Goal: Find specific page/section: Find specific page/section

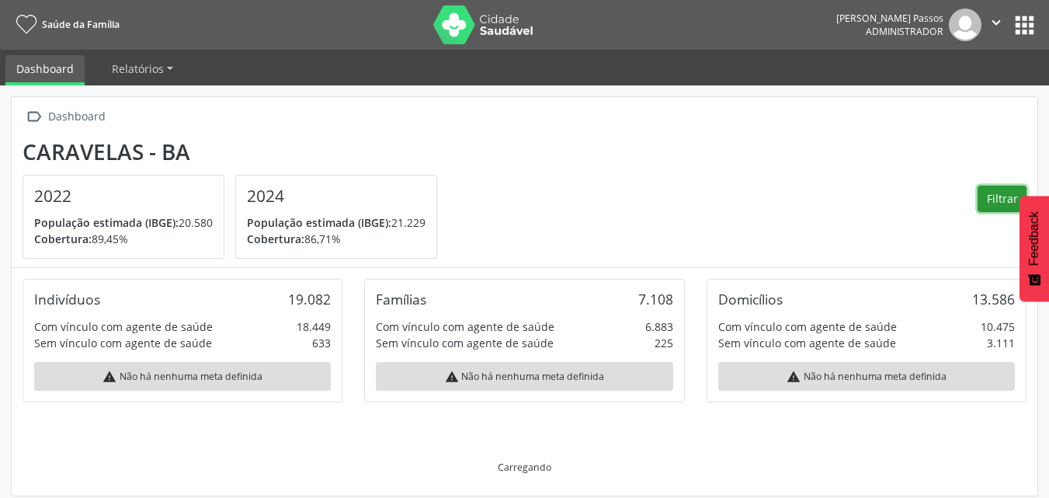
click at [990, 199] on button "Filtrar" at bounding box center [1002, 199] width 49 height 26
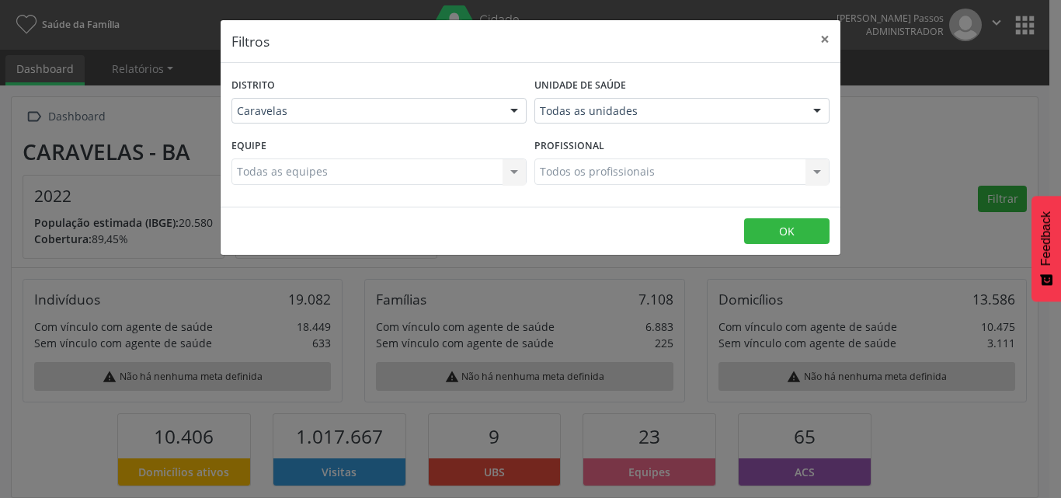
click at [526, 116] on div "Caravelas Caravelas Nenhum resultado encontrado para: " " Não há nenhuma opção …" at bounding box center [378, 111] width 295 height 26
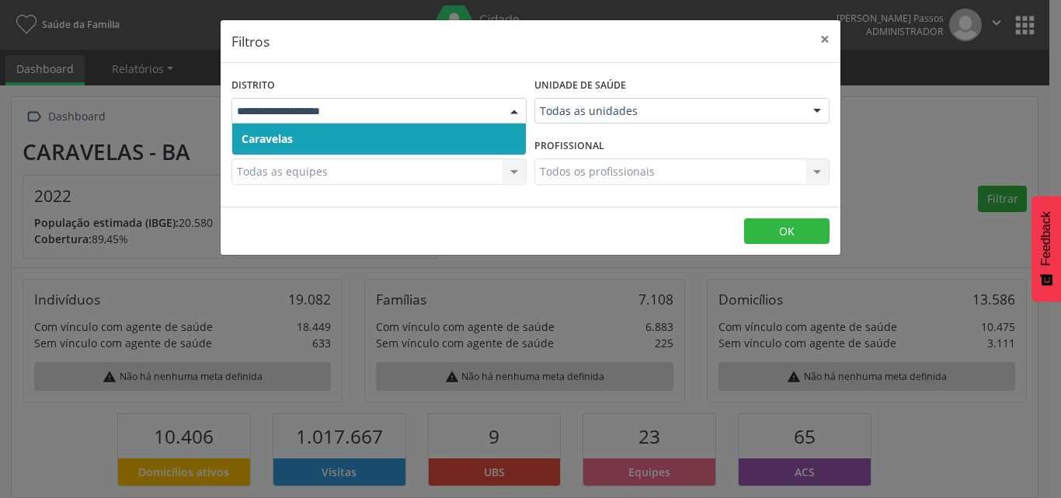
scroll to position [258, 342]
click at [404, 128] on span "Caravelas" at bounding box center [378, 138] width 293 height 31
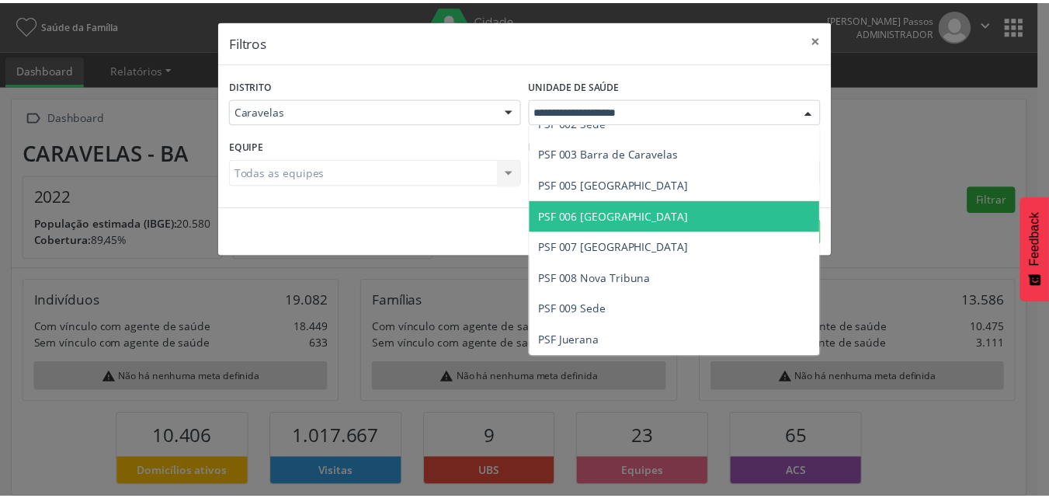
scroll to position [1, 0]
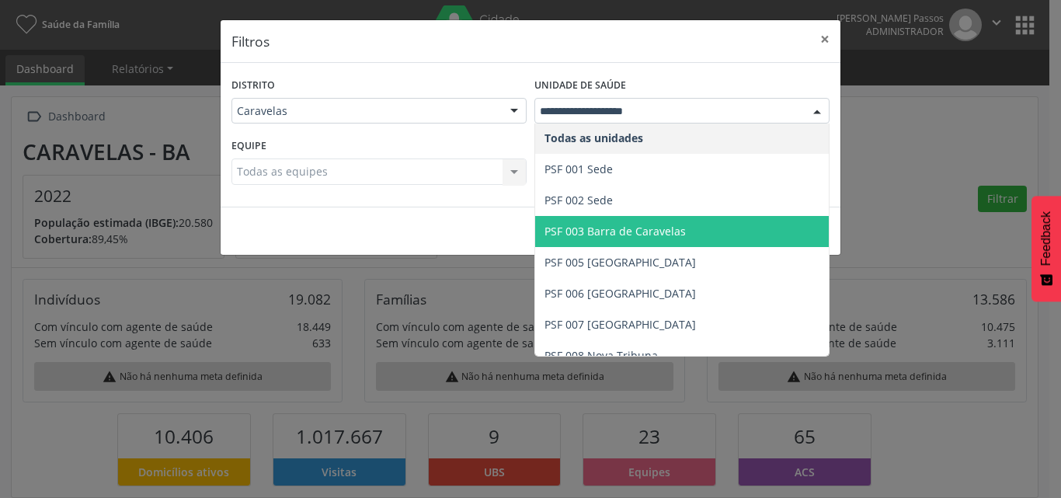
click at [631, 224] on span "PSF 003 Barra de Caravelas" at bounding box center [614, 231] width 141 height 15
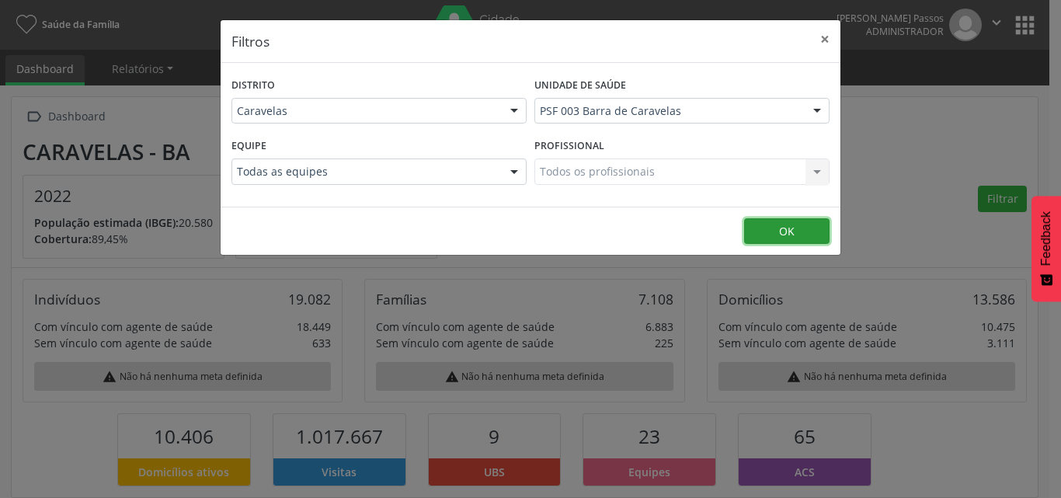
click at [779, 223] on button "OK" at bounding box center [786, 231] width 85 height 26
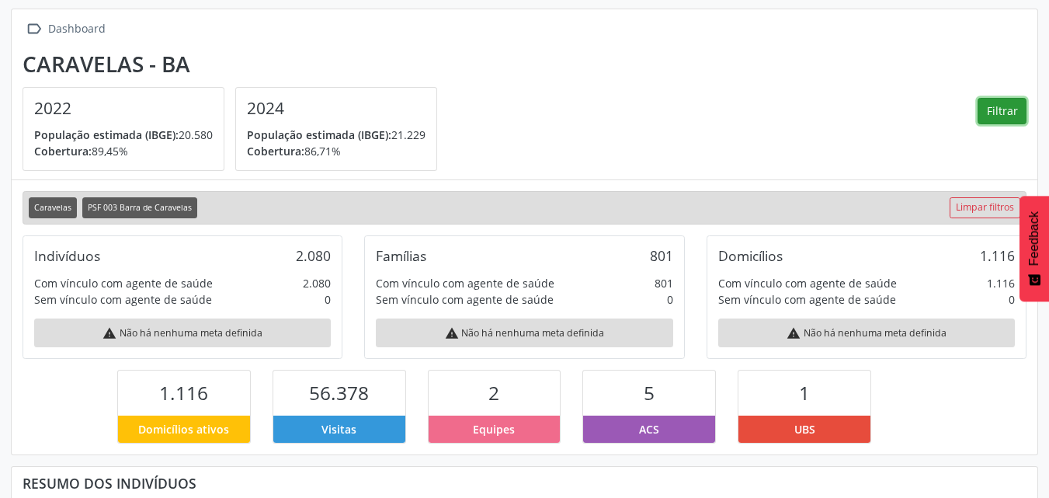
scroll to position [0, 0]
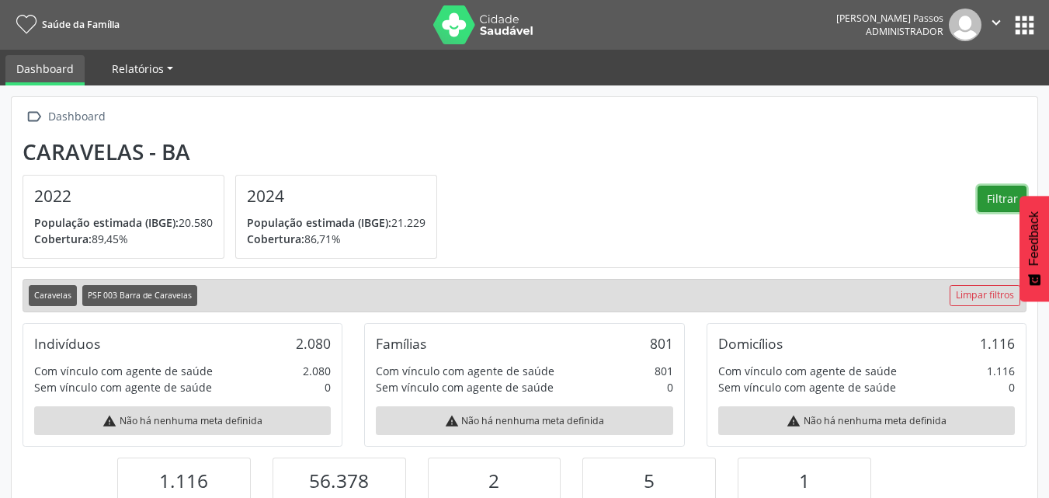
click at [144, 73] on span "Relatórios" at bounding box center [138, 68] width 52 height 15
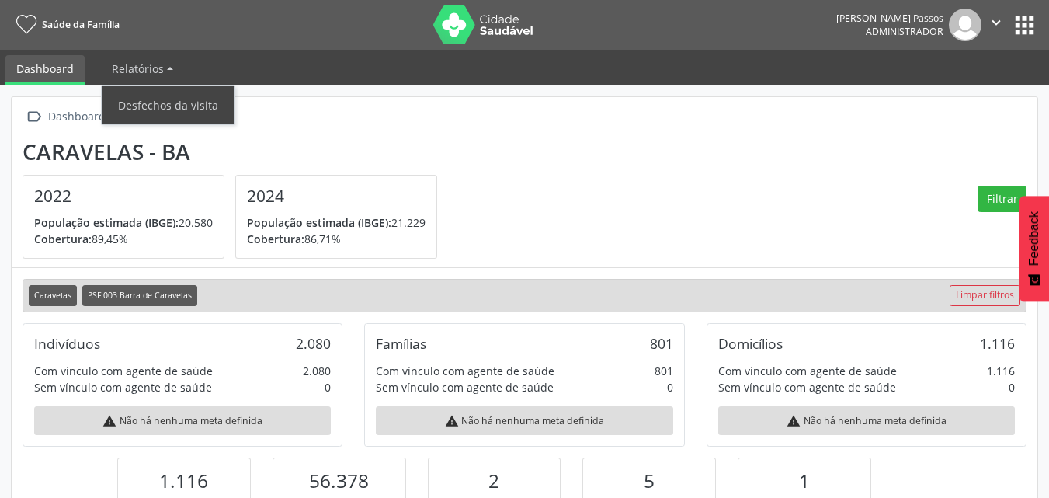
click at [435, 152] on div "Caravelas - BA" at bounding box center [235, 152] width 425 height 26
click at [1033, 27] on button "apps" at bounding box center [1024, 25] width 27 height 27
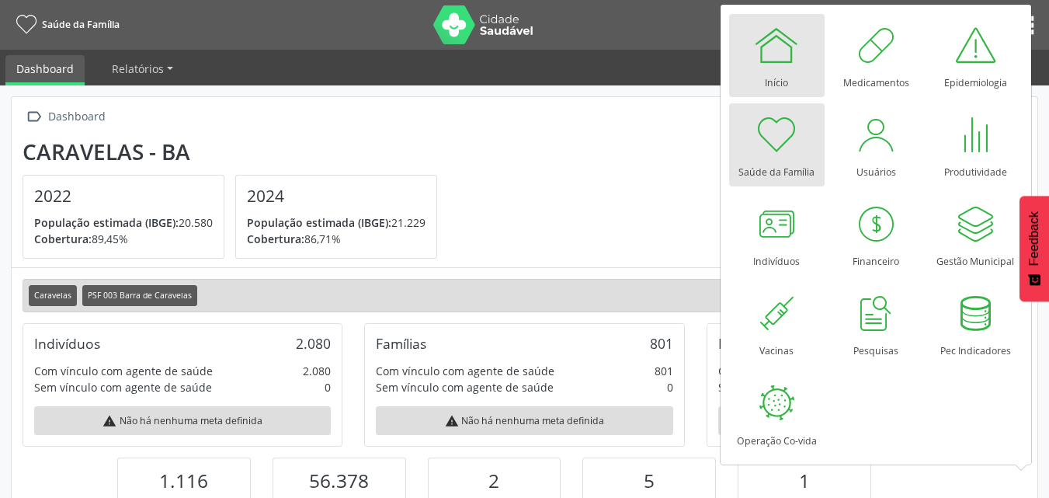
click at [794, 35] on div at bounding box center [776, 45] width 47 height 47
